Goal: Transaction & Acquisition: Book appointment/travel/reservation

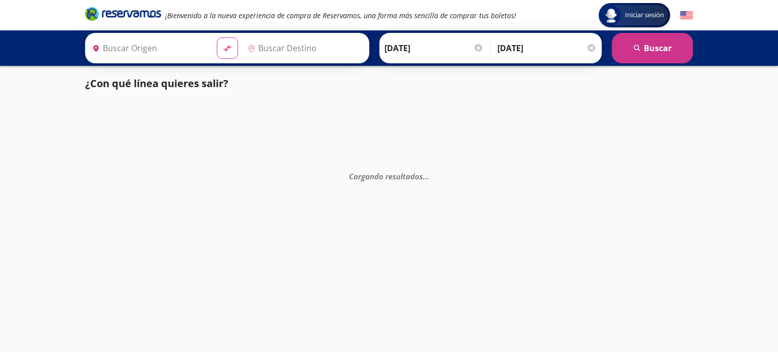
type input "[GEOGRAPHIC_DATA], [GEOGRAPHIC_DATA]"
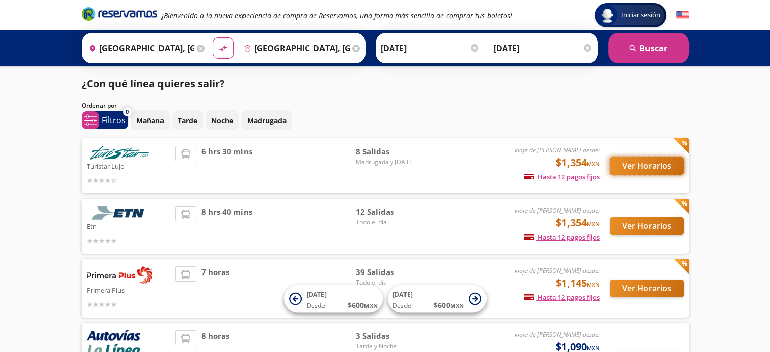
click at [640, 186] on div "Ver Horarios" at bounding box center [642, 166] width 84 height 40
click at [642, 166] on button "Ver Horarios" at bounding box center [647, 166] width 74 height 18
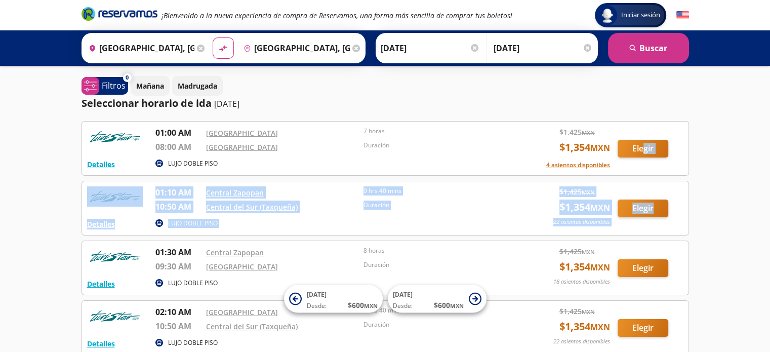
drag, startPoint x: 642, startPoint y: 166, endPoint x: 714, endPoint y: 235, distance: 100.3
click at [714, 235] on div "Iniciar sesión Iniciar sesión ¡Bienvenido a la nueva experiencia de compra de R…" at bounding box center [385, 344] width 770 height 689
click at [705, 189] on div "Iniciar sesión Iniciar sesión ¡Bienvenido a la nueva experiencia de compra de R…" at bounding box center [385, 344] width 770 height 689
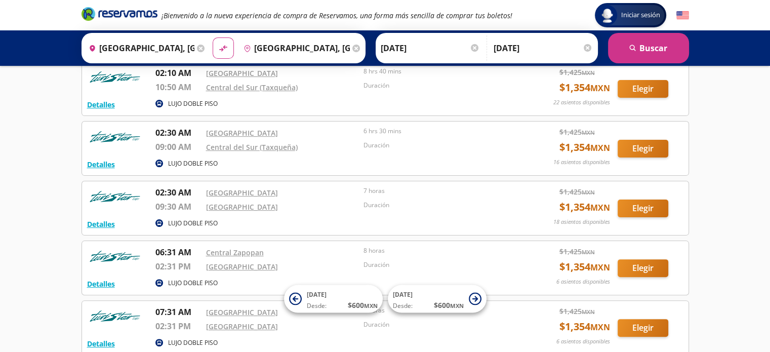
scroll to position [237, 0]
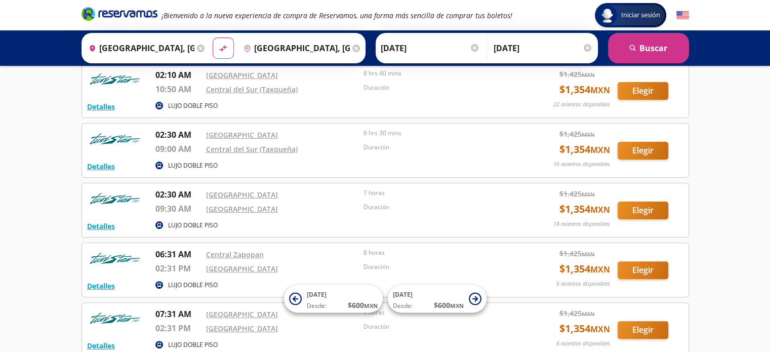
click at [752, 209] on div "Iniciar sesión Iniciar sesión ¡Bienvenido a la nueva experiencia de compra de R…" at bounding box center [385, 107] width 770 height 689
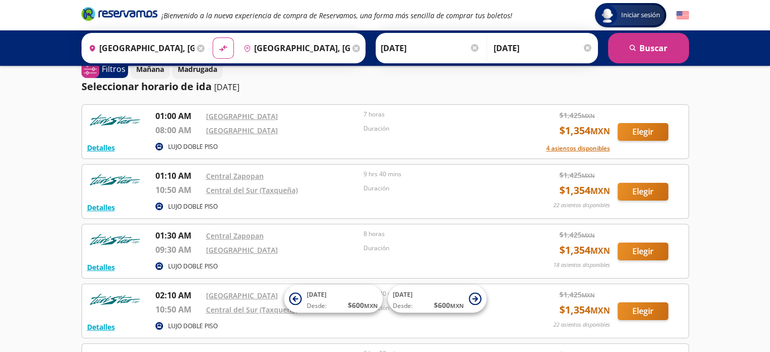
scroll to position [0, 0]
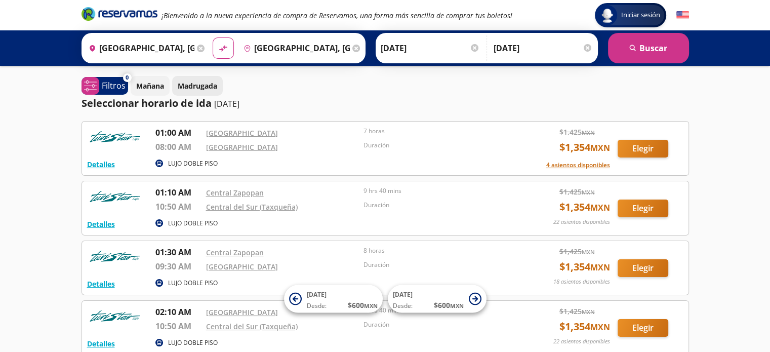
click at [200, 82] on p "Madrugada" at bounding box center [197, 86] width 39 height 11
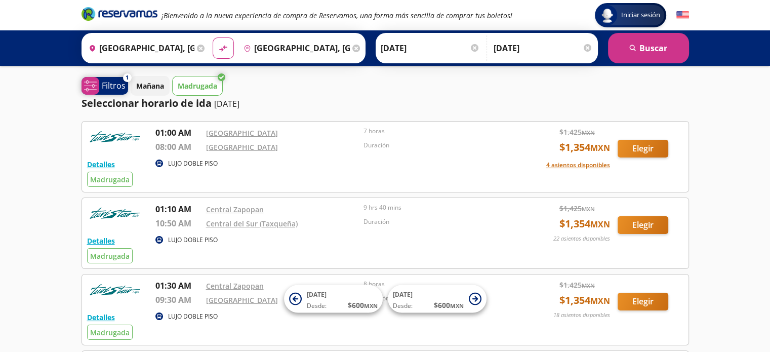
click at [99, 87] on span "system-uicons:filtering Filtros" at bounding box center [105, 86] width 47 height 18
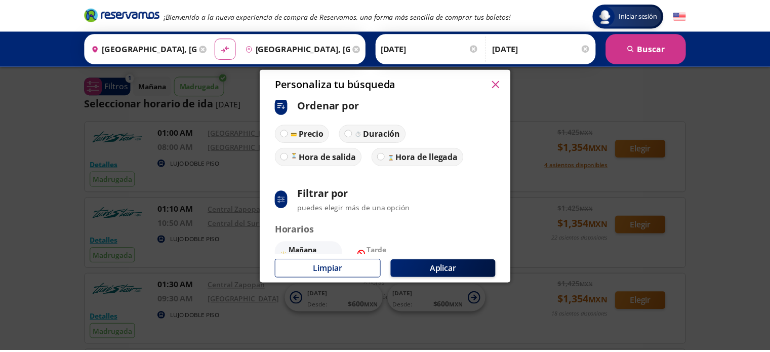
scroll to position [7, 0]
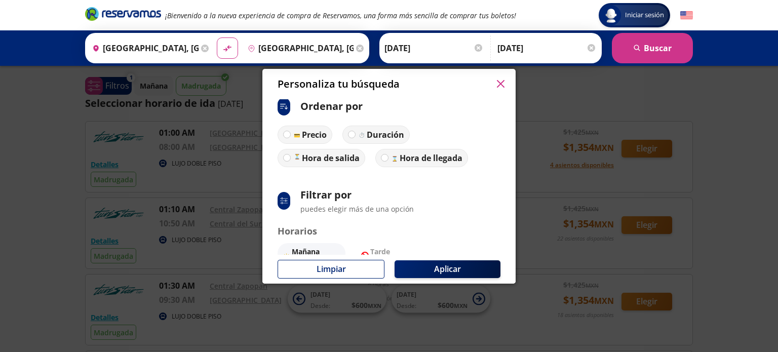
drag, startPoint x: 511, startPoint y: 164, endPoint x: 502, endPoint y: 84, distance: 80.0
click at [502, 84] on icon "button" at bounding box center [501, 84] width 8 height 8
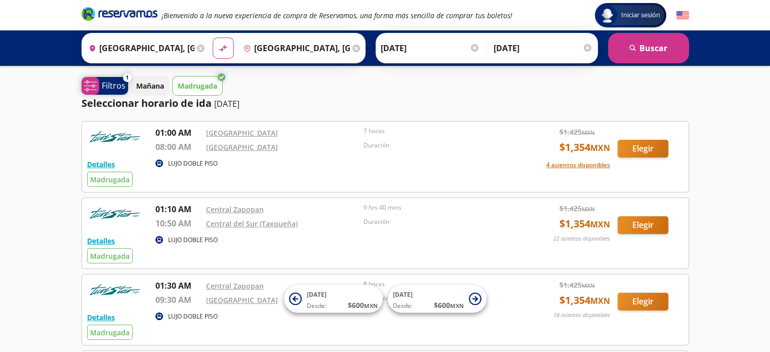
click at [108, 91] on span "system-uicons:filtering Filtros" at bounding box center [105, 86] width 47 height 18
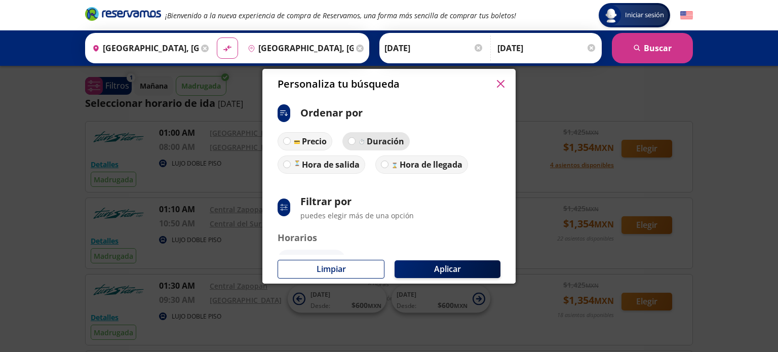
click at [372, 137] on p "Duración" at bounding box center [385, 141] width 37 height 12
click at [355, 138] on input "Duración" at bounding box center [351, 141] width 7 height 7
radio input "true"
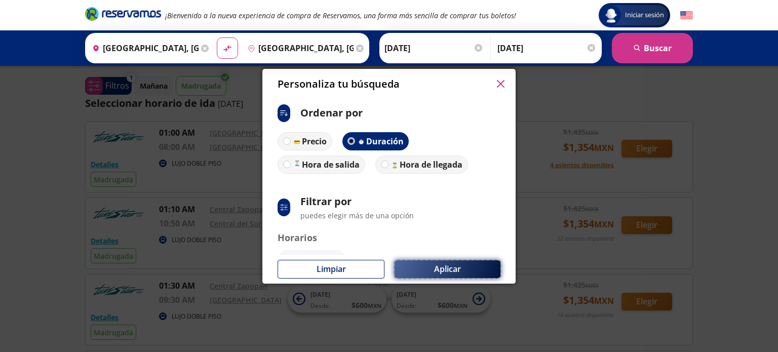
click at [427, 272] on button "Aplicar" at bounding box center [447, 269] width 106 height 18
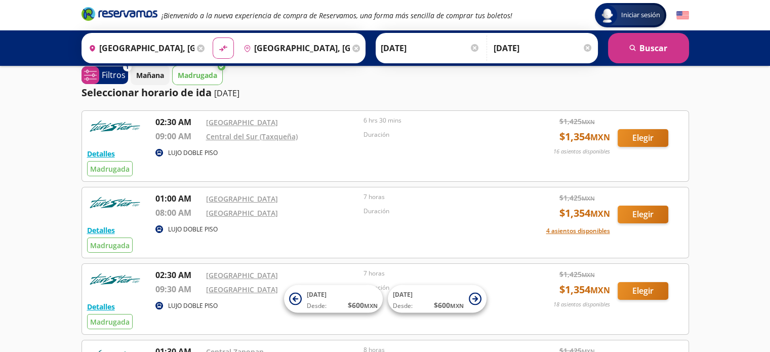
scroll to position [0, 0]
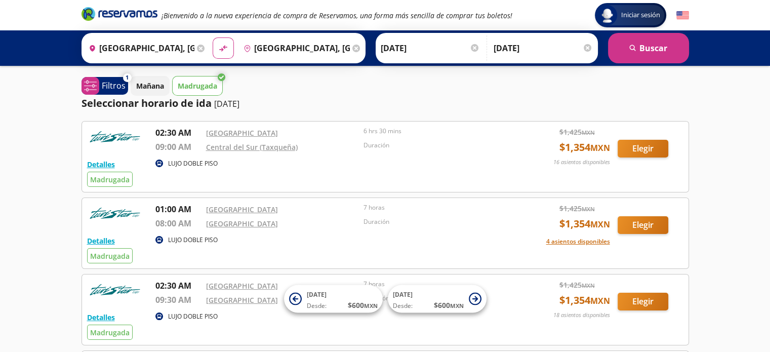
click at [192, 81] on p "Madrugada" at bounding box center [197, 86] width 39 height 11
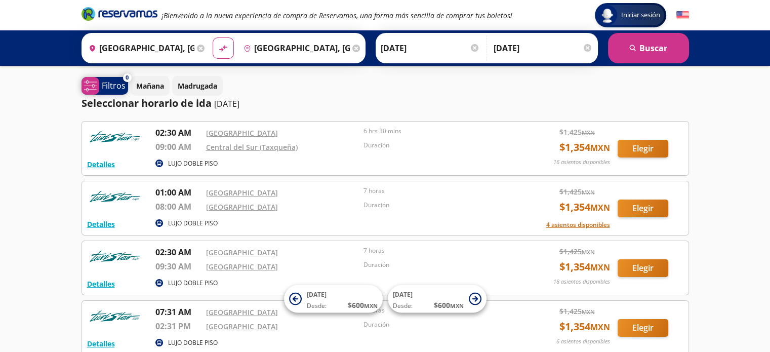
click at [97, 89] on span "system-uicons:filtering" at bounding box center [91, 86] width 18 height 18
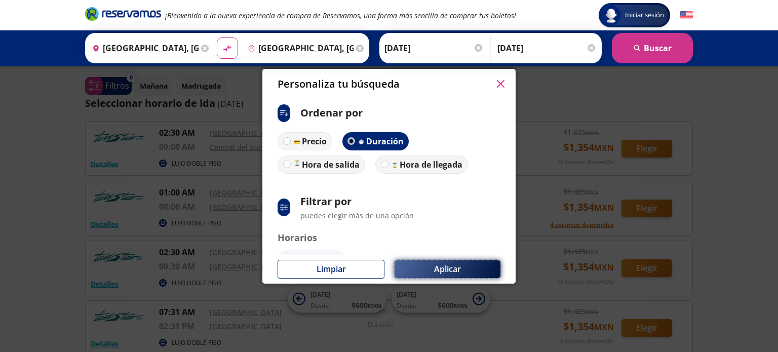
click at [413, 268] on button "Aplicar" at bounding box center [447, 269] width 106 height 18
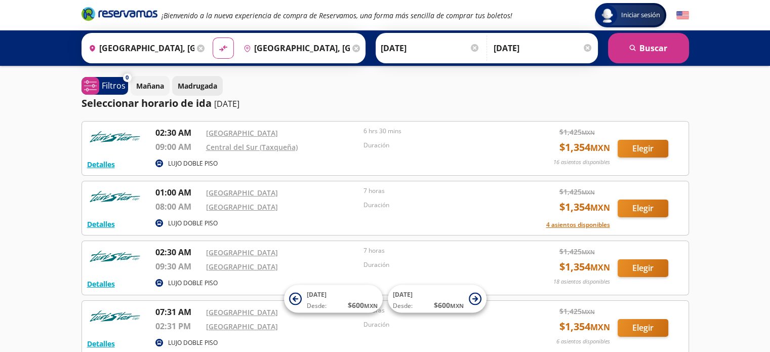
click at [190, 85] on p "Madrugada" at bounding box center [197, 86] width 39 height 11
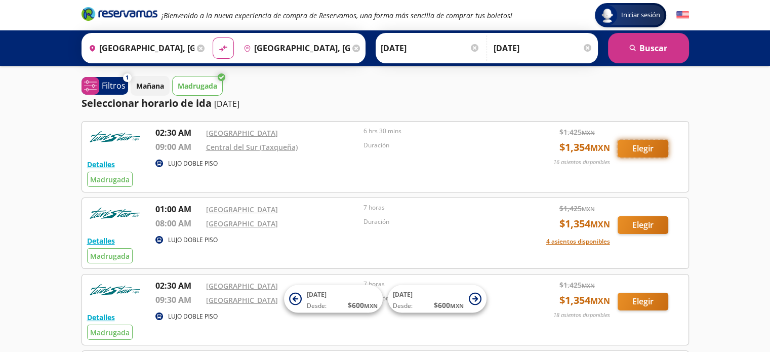
click at [634, 150] on button "Elegir" at bounding box center [643, 149] width 51 height 18
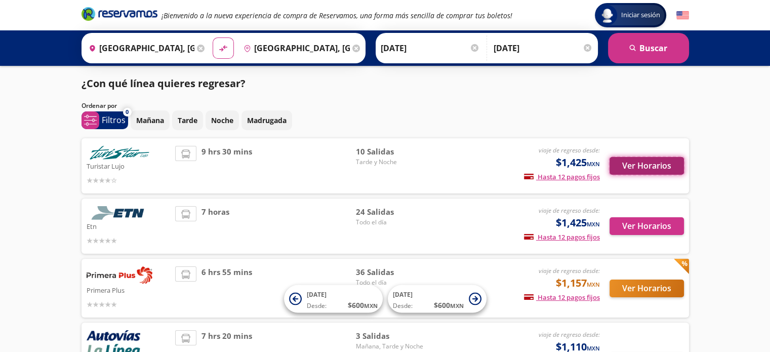
click at [649, 163] on button "Ver Horarios" at bounding box center [647, 166] width 74 height 18
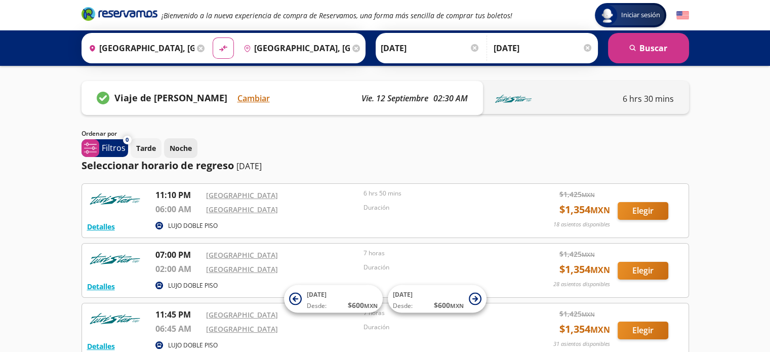
click at [183, 149] on p "Noche" at bounding box center [181, 148] width 22 height 11
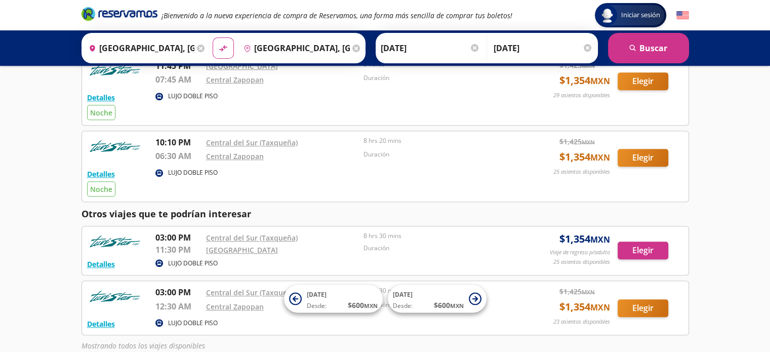
scroll to position [579, 0]
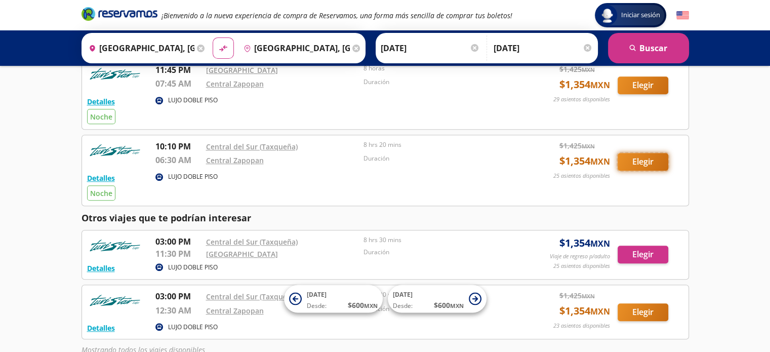
click at [632, 171] on button "Elegir" at bounding box center [643, 162] width 51 height 18
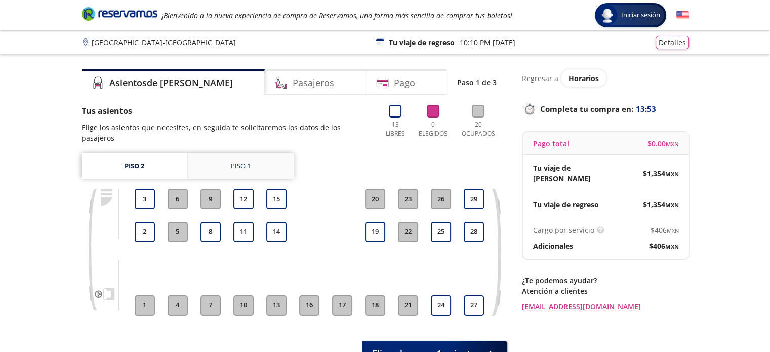
click at [237, 161] on div "Piso 1" at bounding box center [241, 166] width 20 height 10
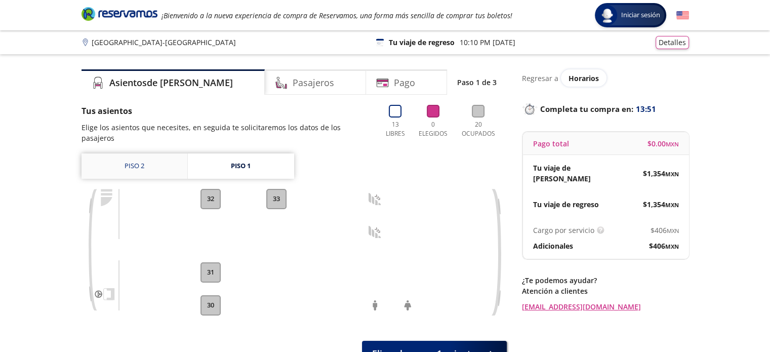
click at [127, 153] on link "Piso 2" at bounding box center [135, 165] width 106 height 25
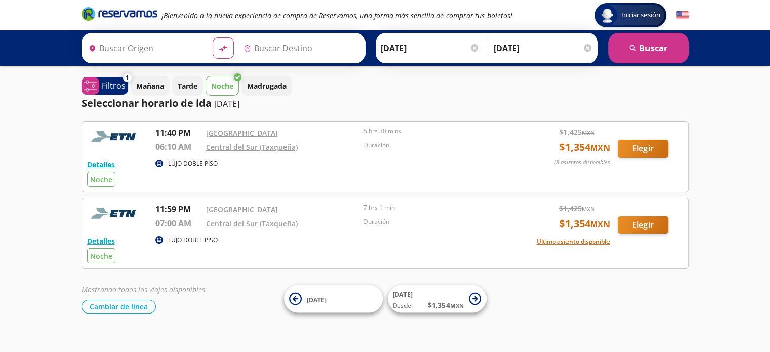
type input "[GEOGRAPHIC_DATA], [GEOGRAPHIC_DATA]"
type input "Central del Sur (taxqueña), [GEOGRAPHIC_DATA]"
